Goal: Task Accomplishment & Management: Manage account settings

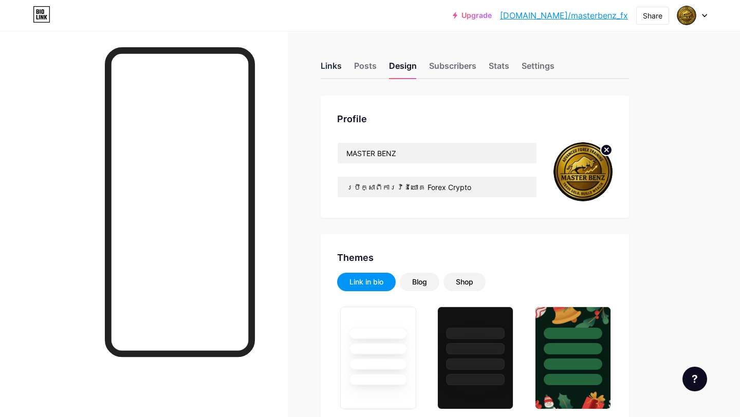
click at [331, 64] on div "Links" at bounding box center [331, 69] width 21 height 19
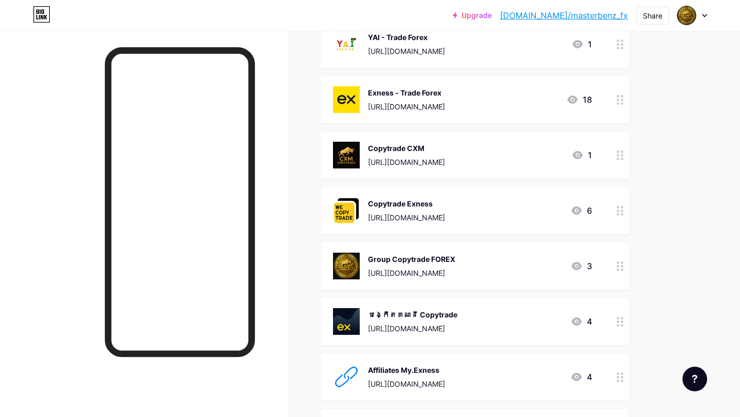
scroll to position [411, 0]
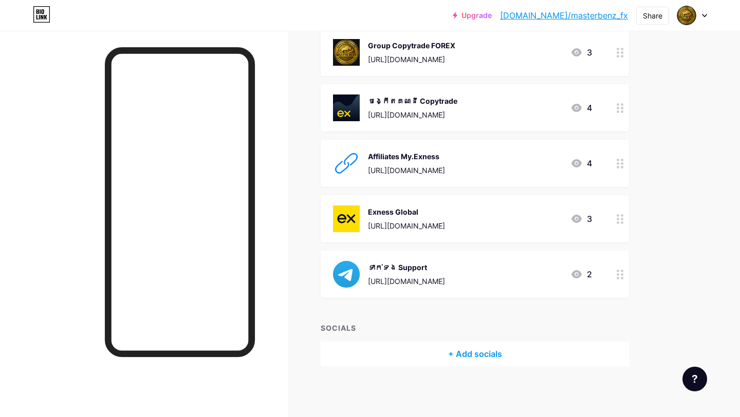
click at [621, 278] on circle at bounding box center [622, 278] width 3 height 3
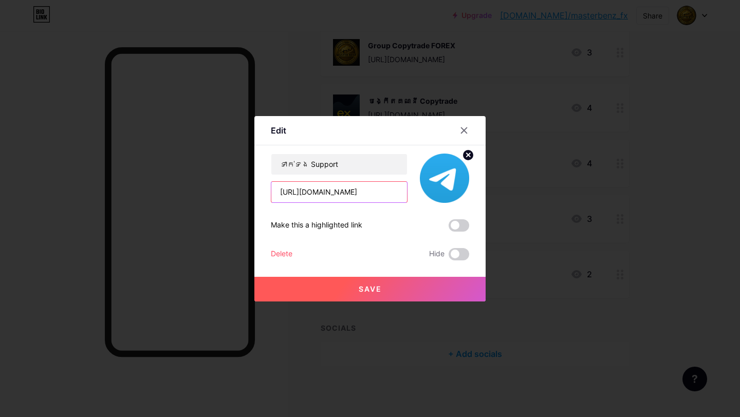
click at [384, 190] on input "[URL][DOMAIN_NAME]" at bounding box center [339, 192] width 136 height 21
type input "[URL][DOMAIN_NAME]"
click at [407, 294] on button "Save" at bounding box center [369, 289] width 231 height 25
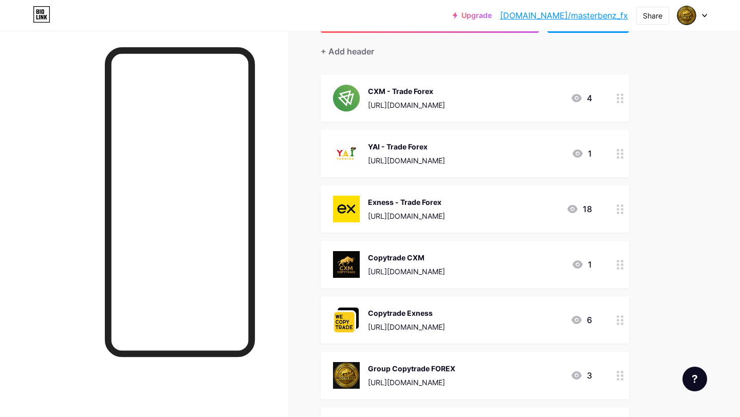
scroll to position [115, 0]
